Goal: Check status

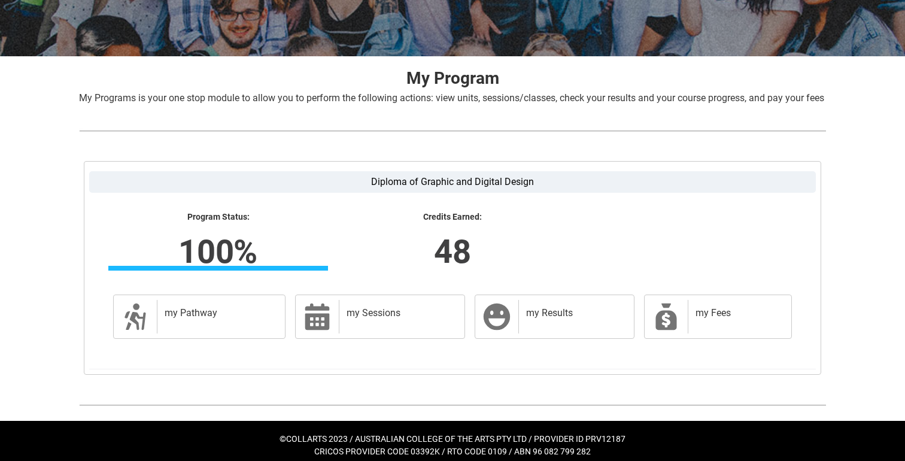
scroll to position [206, 0]
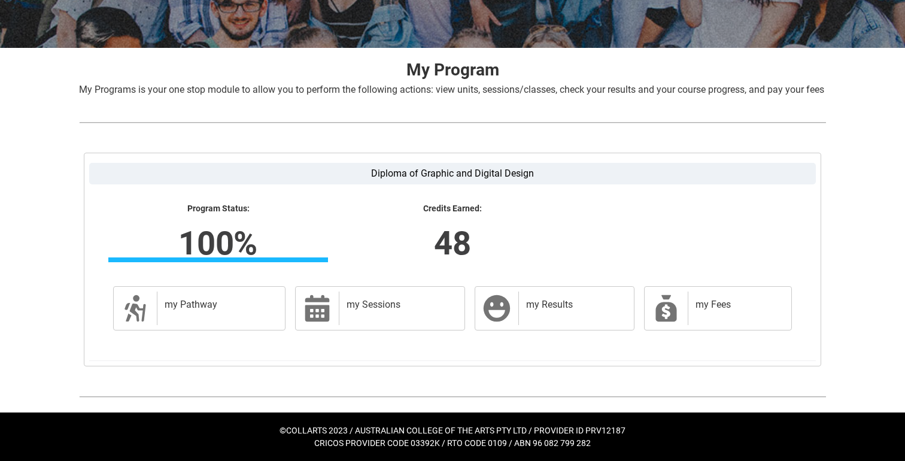
click at [565, 331] on td "my Results my Results" at bounding box center [554, 308] width 169 height 54
click at [547, 306] on h2 "my Results" at bounding box center [574, 305] width 96 height 12
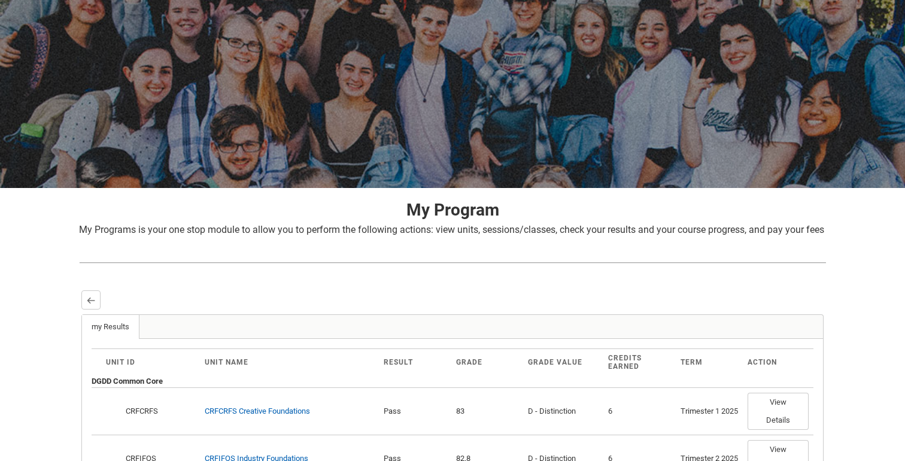
scroll to position [0, 0]
